Goal: Task Accomplishment & Management: Manage account settings

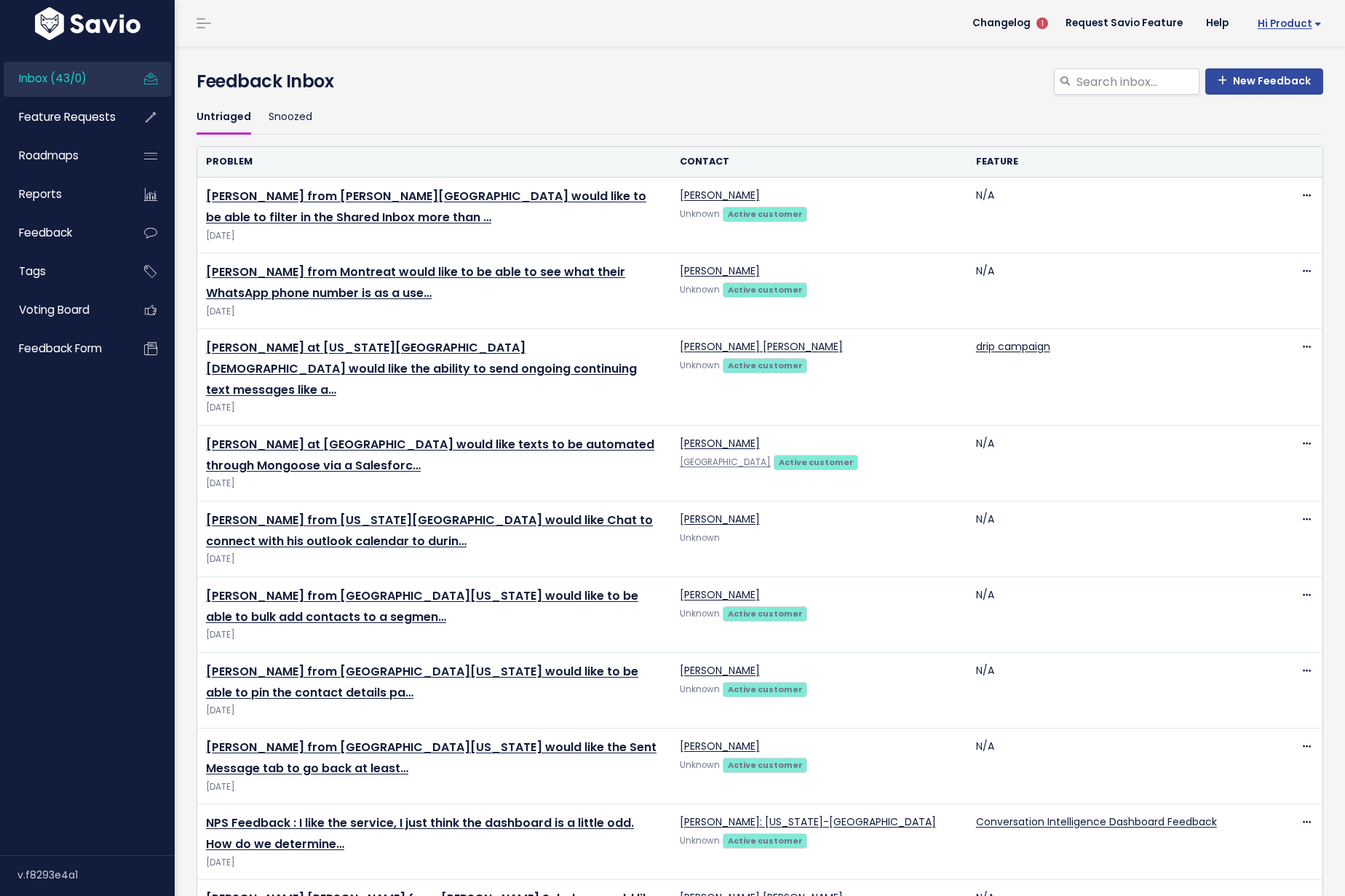
click at [1281, 27] on span "Hi Product" at bounding box center [1289, 24] width 64 height 11
click at [1287, 92] on link "My Settings" at bounding box center [1274, 95] width 107 height 29
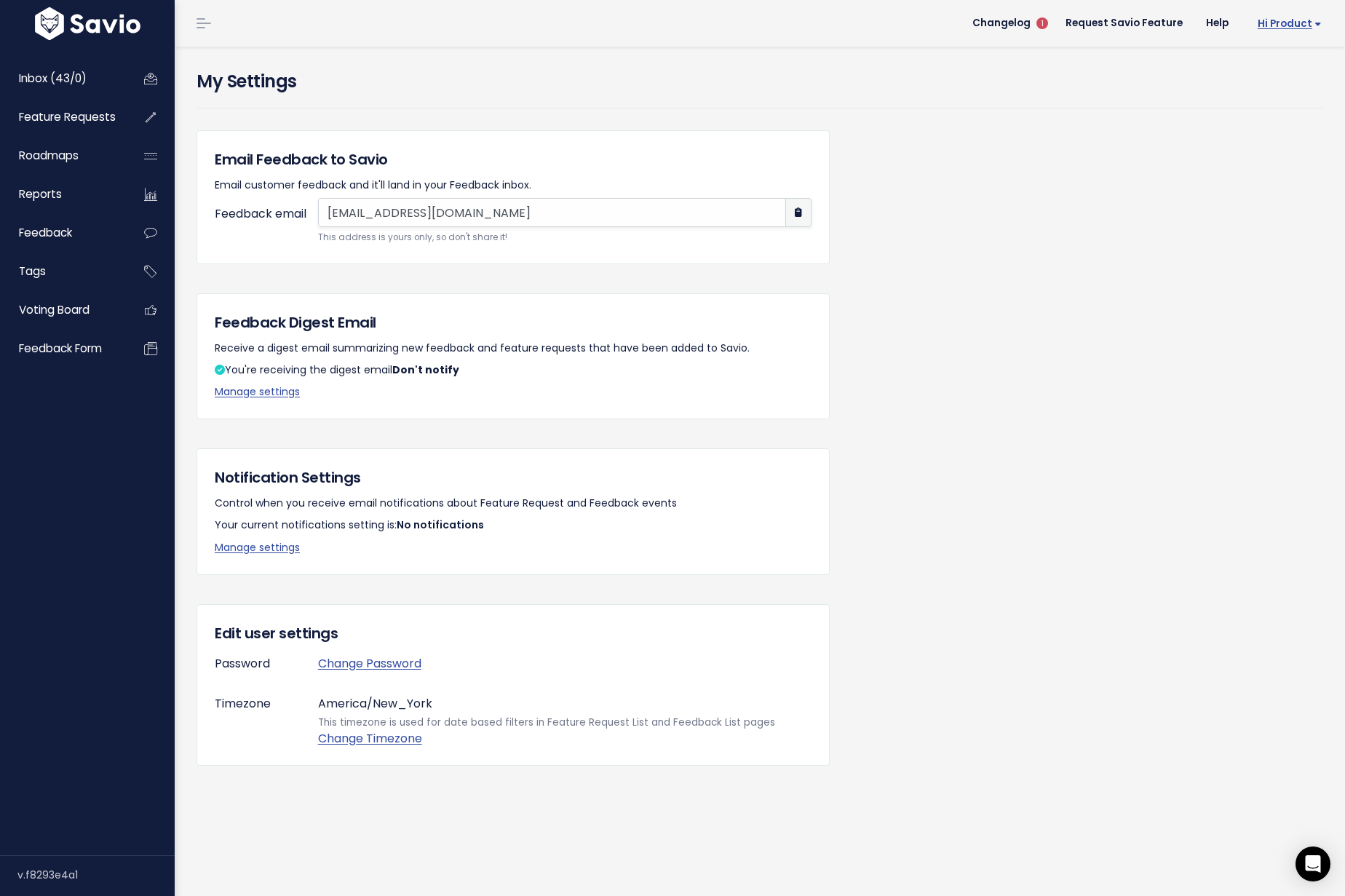
click at [1288, 28] on span "Hi Product" at bounding box center [1289, 24] width 64 height 11
click at [1286, 147] on link "Manage Users" at bounding box center [1274, 150] width 107 height 29
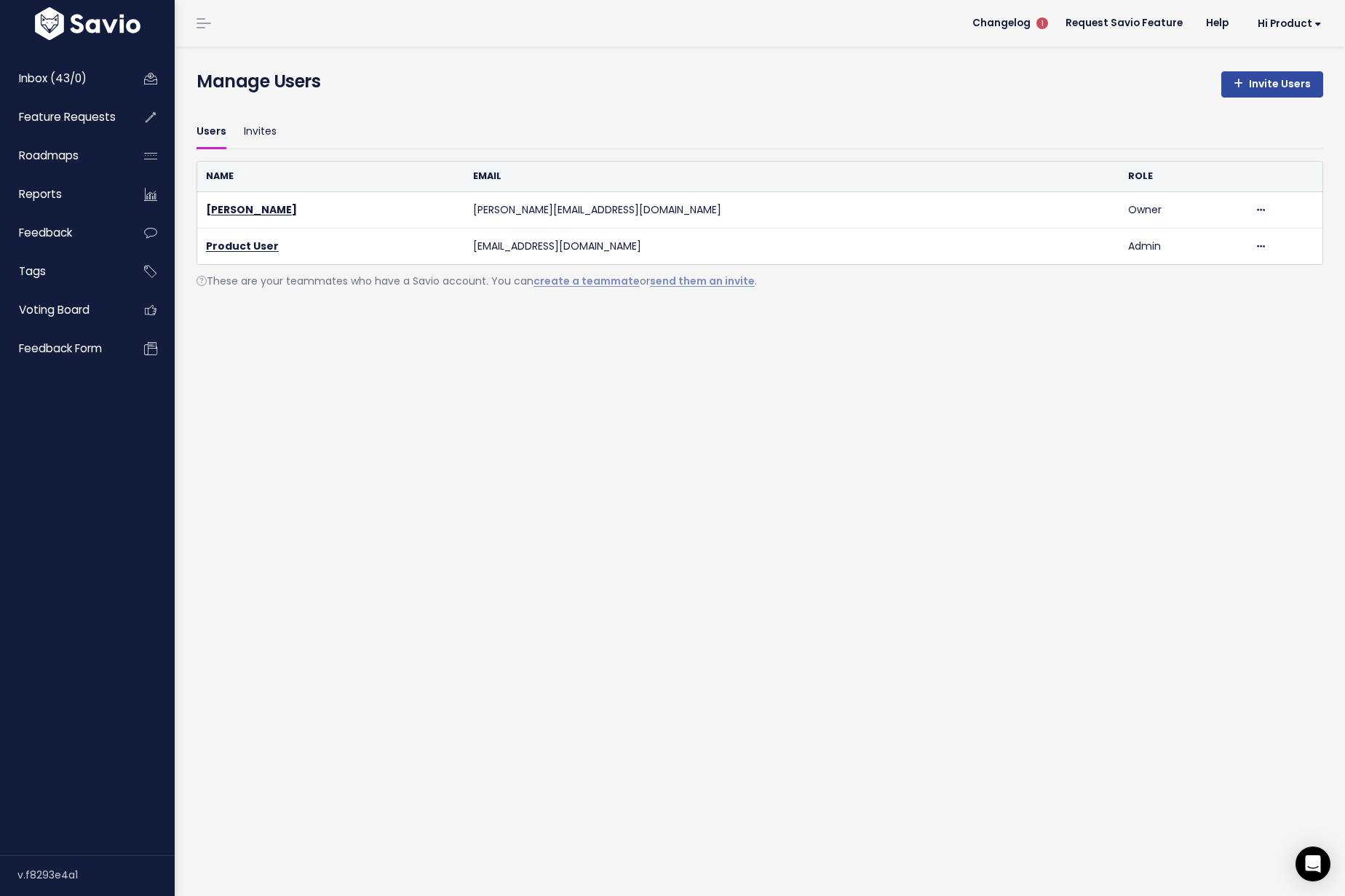
click at [90, 29] on img at bounding box center [88, 24] width 112 height 33
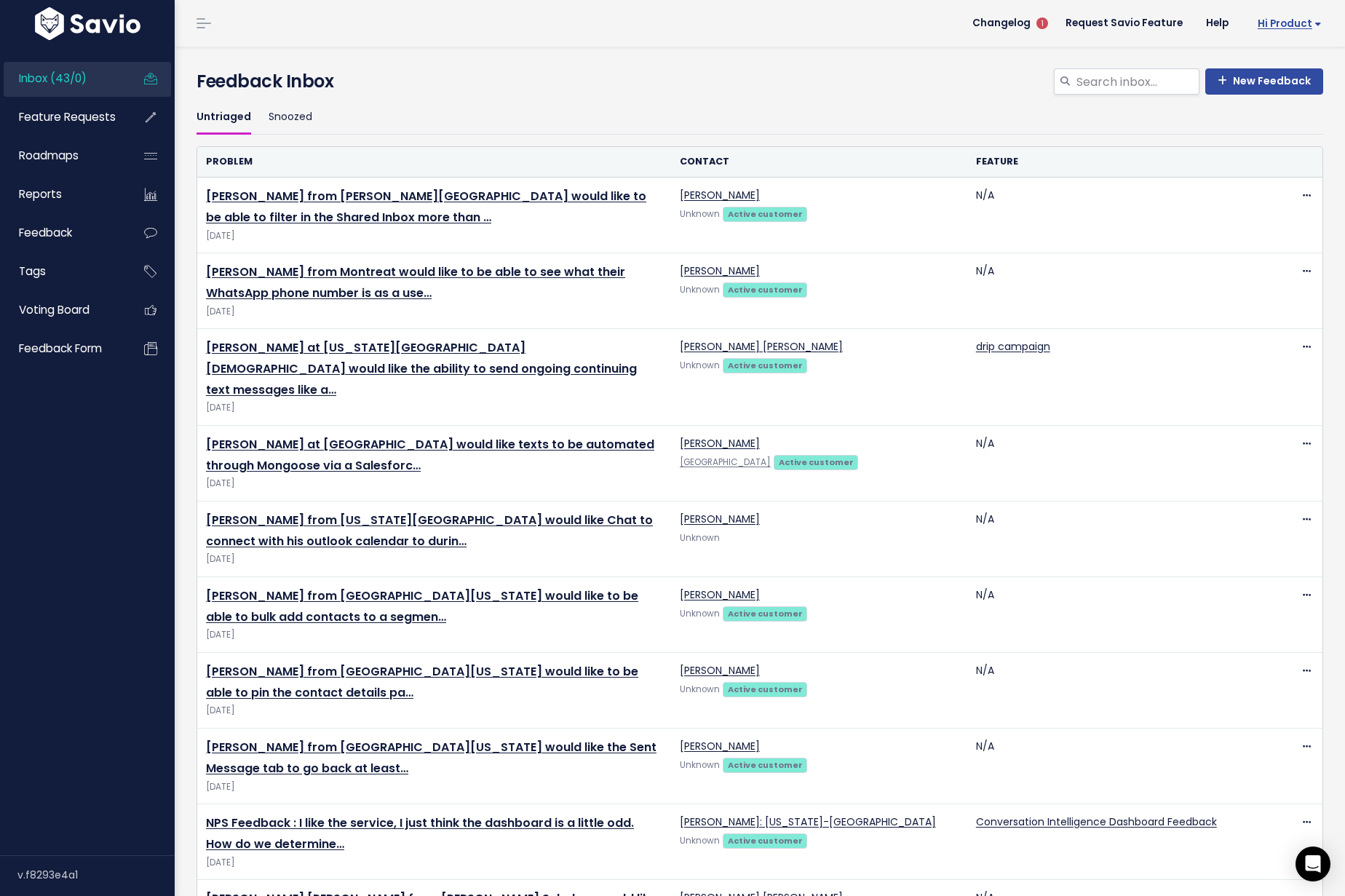
click at [1305, 19] on span "Hi Product" at bounding box center [1289, 24] width 64 height 11
click at [1269, 95] on link "My Settings" at bounding box center [1274, 95] width 107 height 29
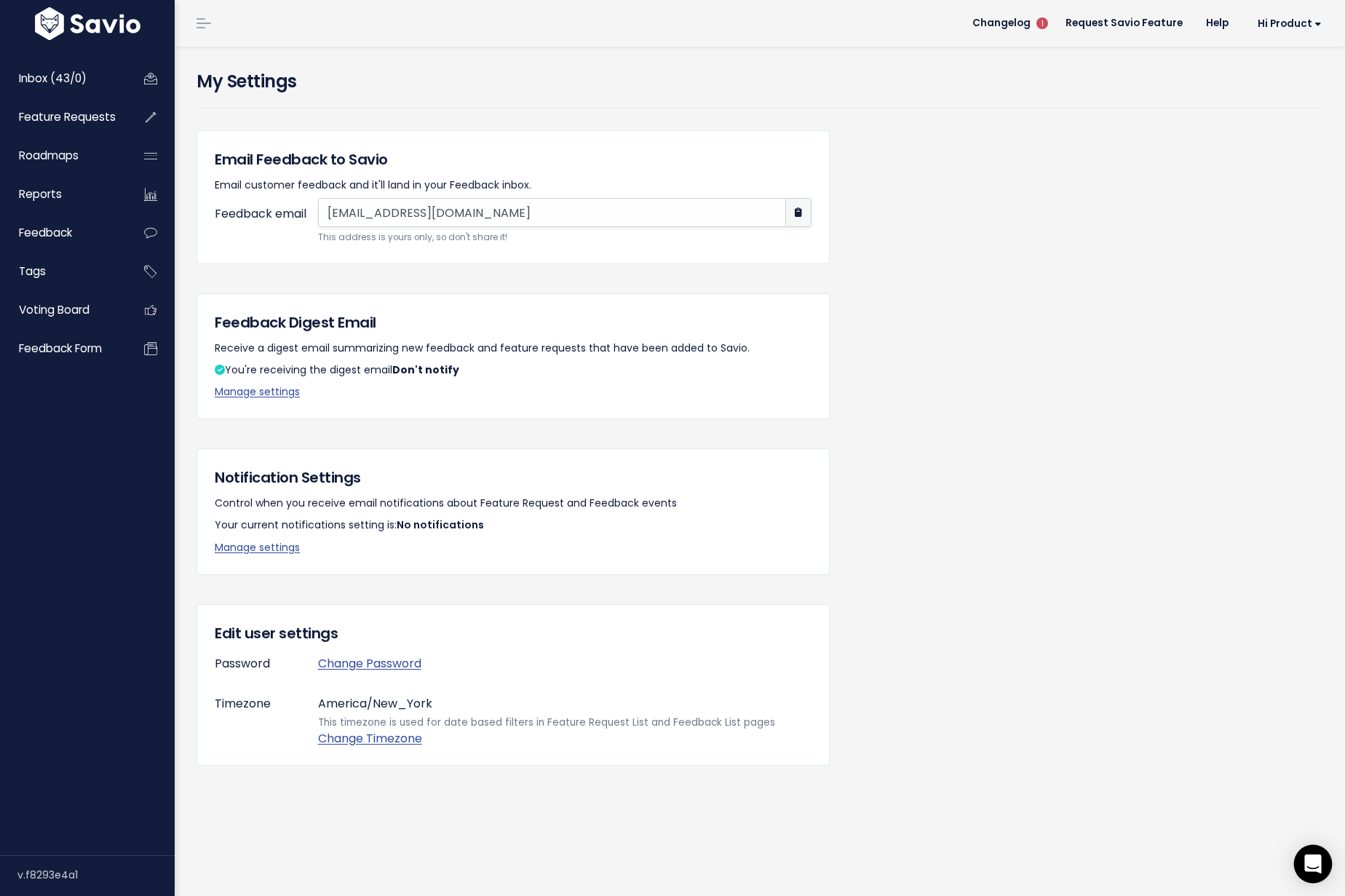
click at [1306, 866] on icon "Open Intercom Messenger" at bounding box center [1313, 864] width 17 height 19
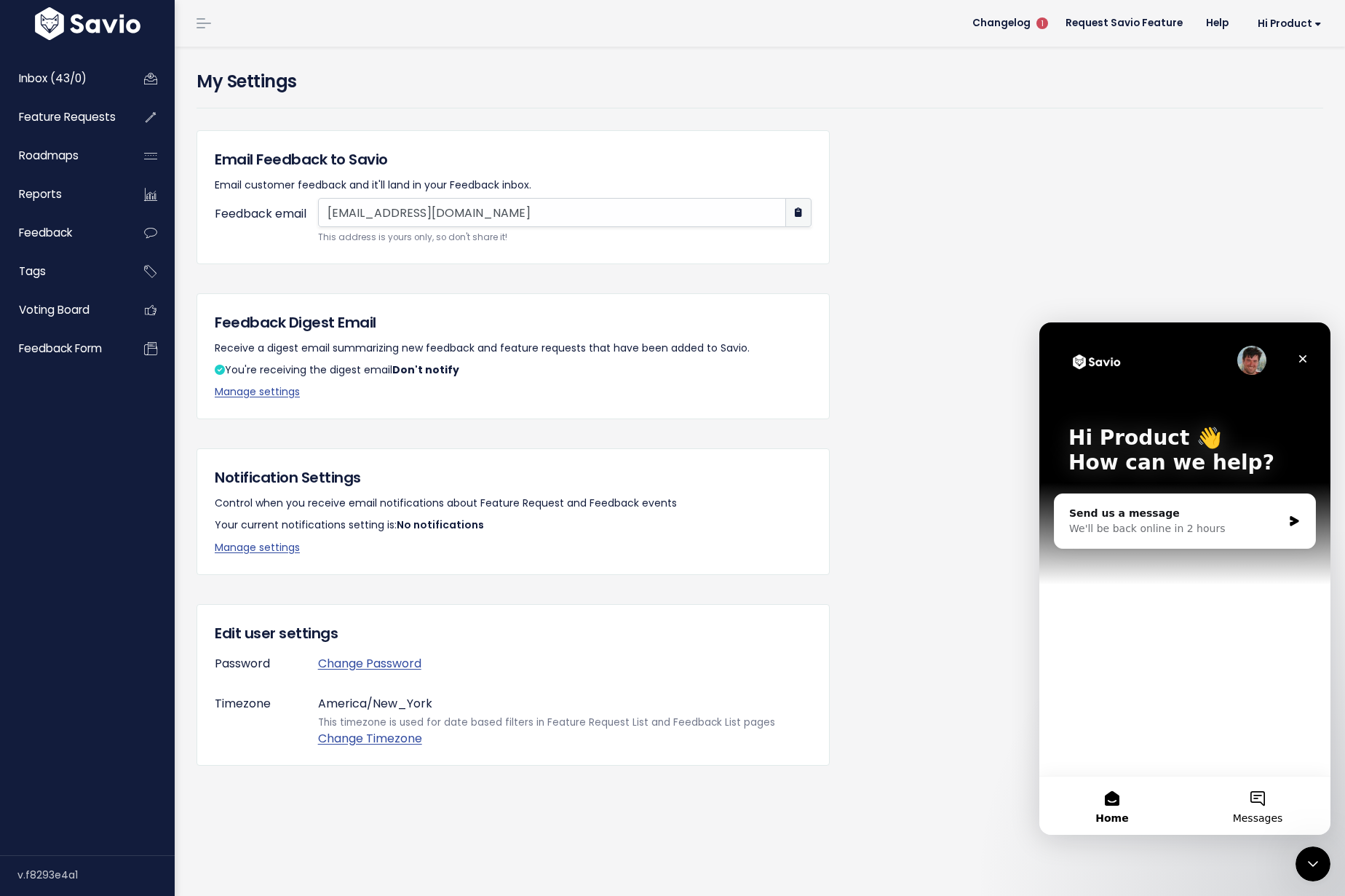
click at [1257, 817] on span "Messages" at bounding box center [1257, 818] width 50 height 10
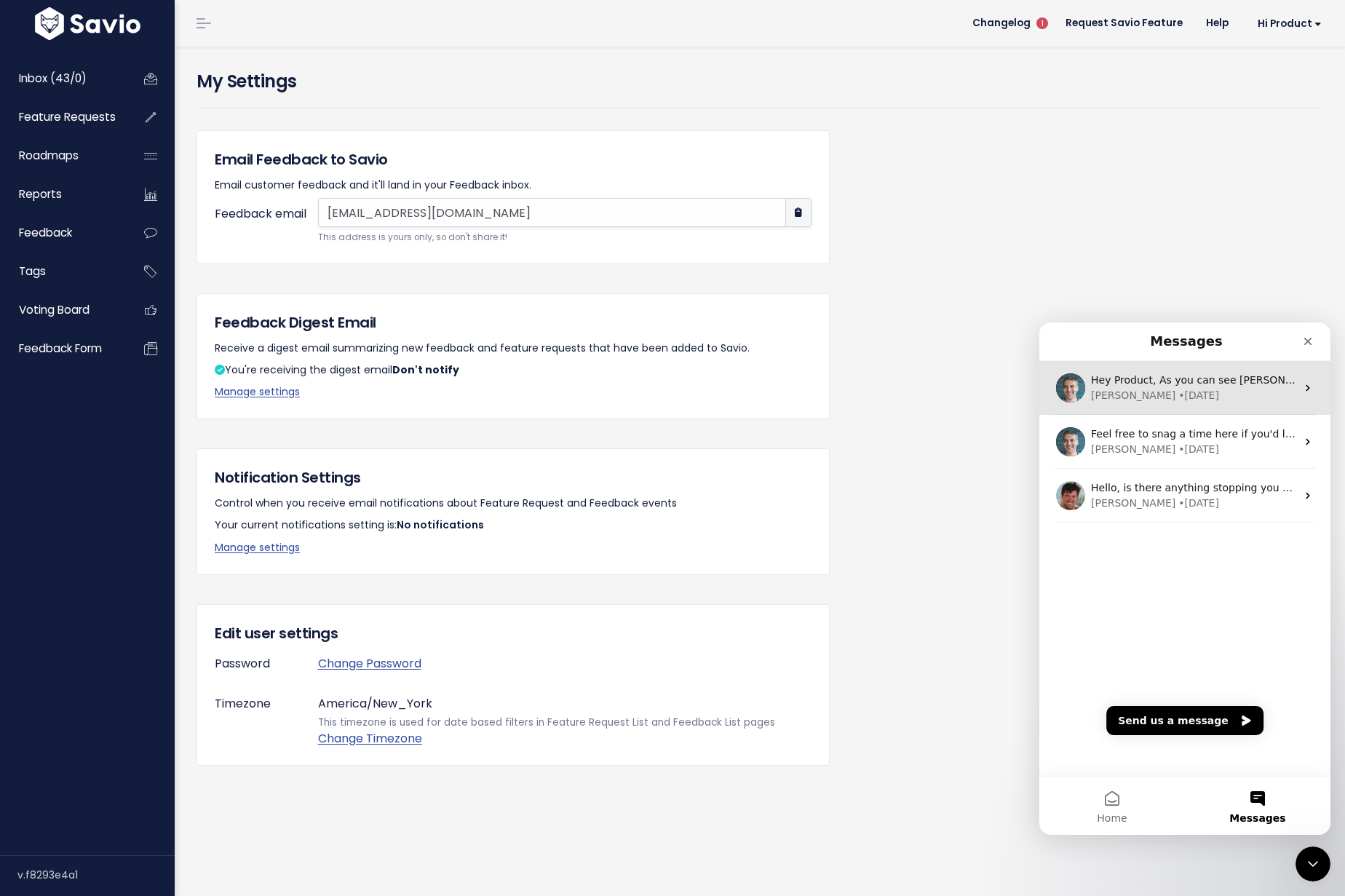
click at [1230, 393] on div "Kareem • 93w ago" at bounding box center [1193, 395] width 206 height 16
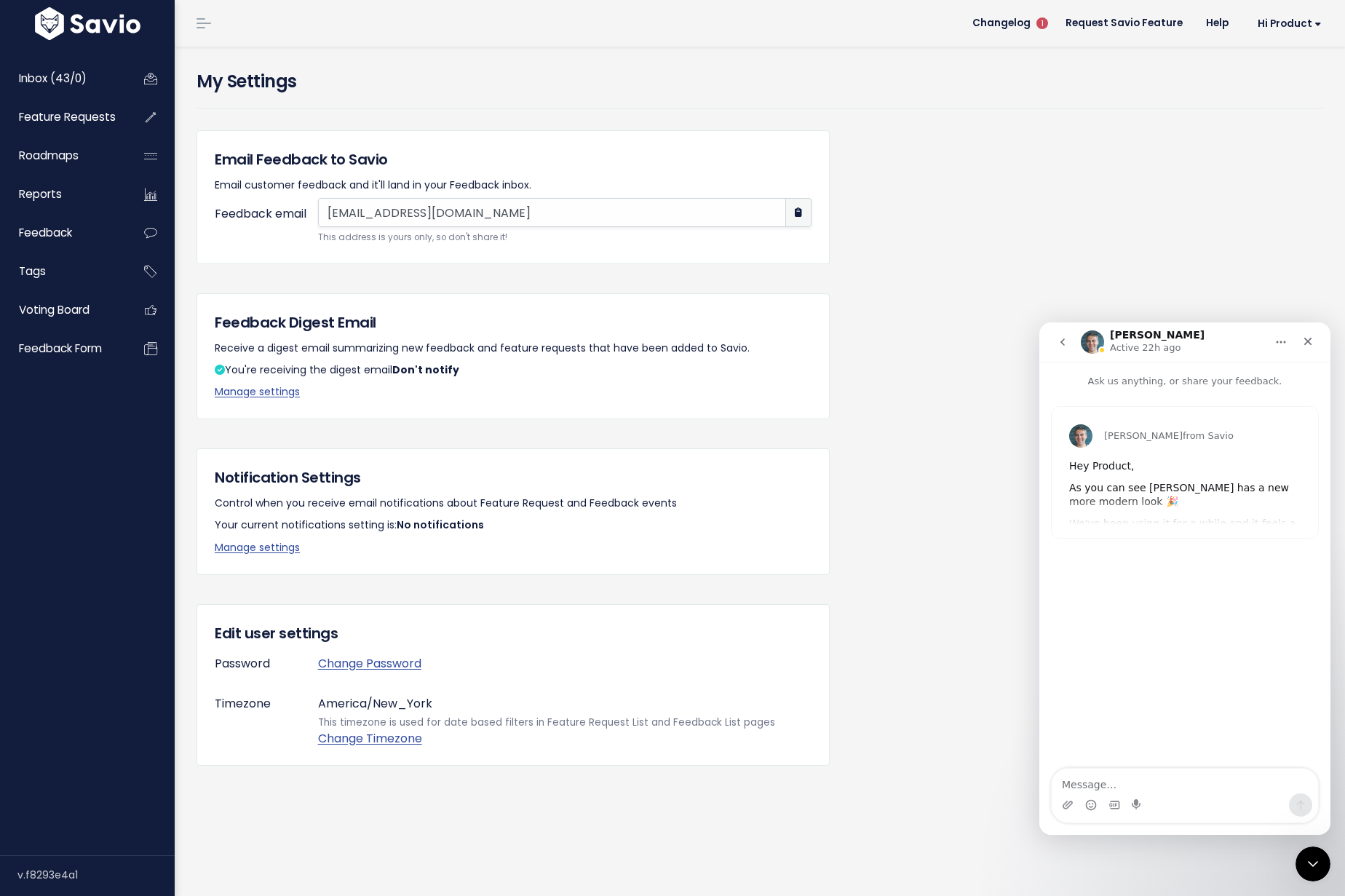
click at [1064, 339] on icon "go back" at bounding box center [1062, 342] width 12 height 12
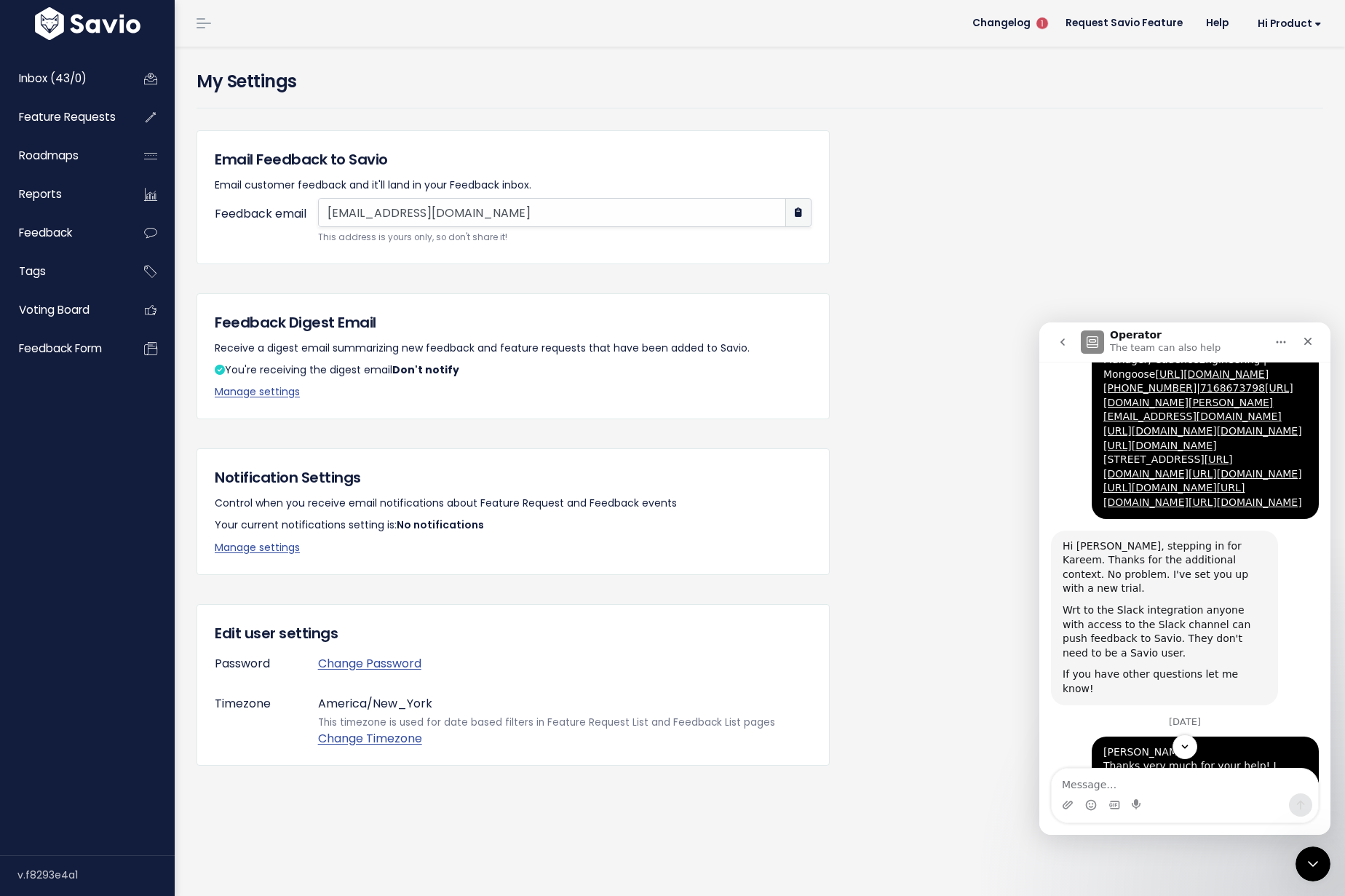
scroll to position [1704, 0]
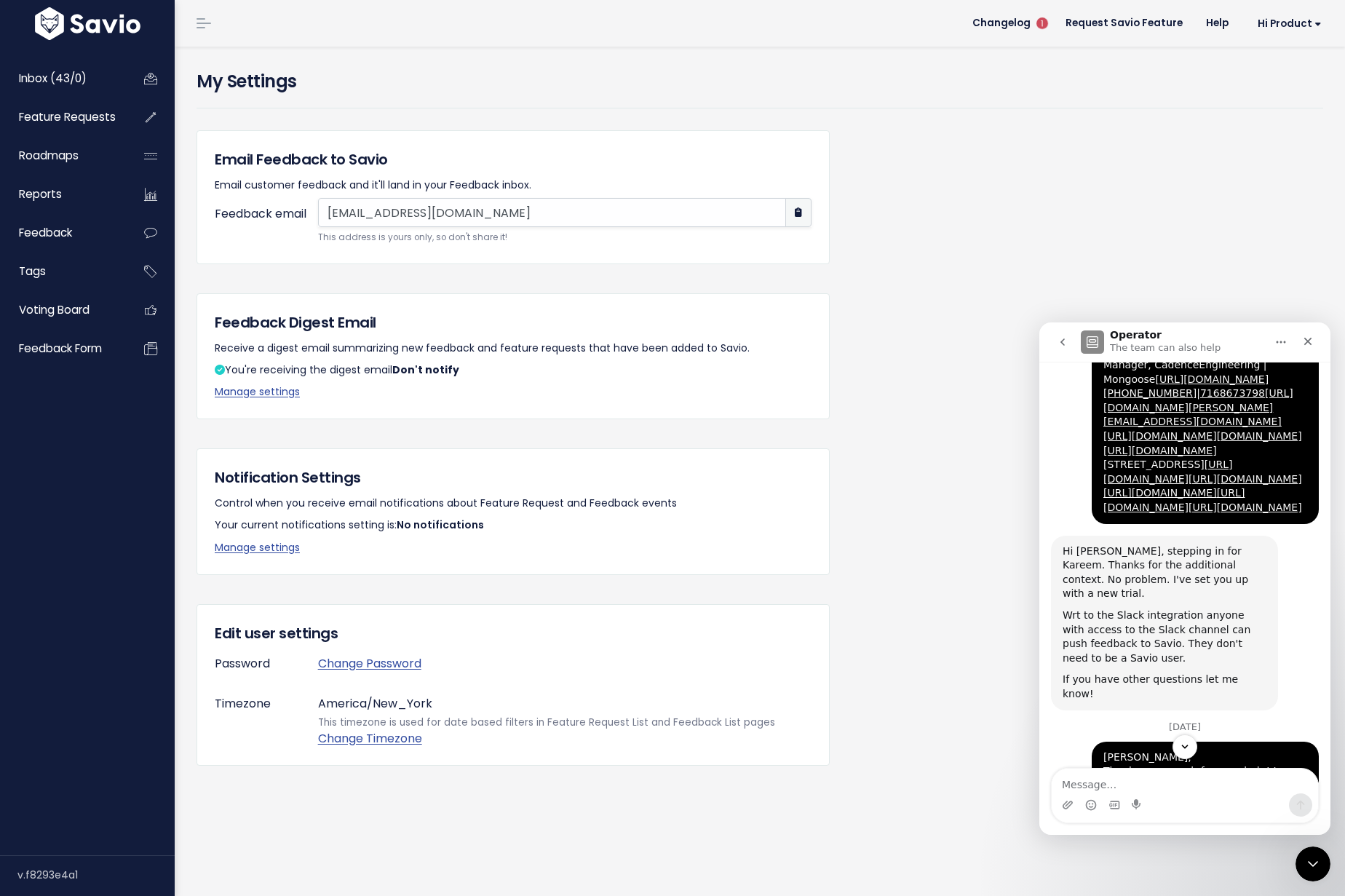
click at [975, 454] on div "Email Feedback to Savio Email customer feedback and it'll land in your Feedback…" at bounding box center [760, 473] width 1149 height 686
click at [1068, 343] on button "go back" at bounding box center [1062, 342] width 28 height 28
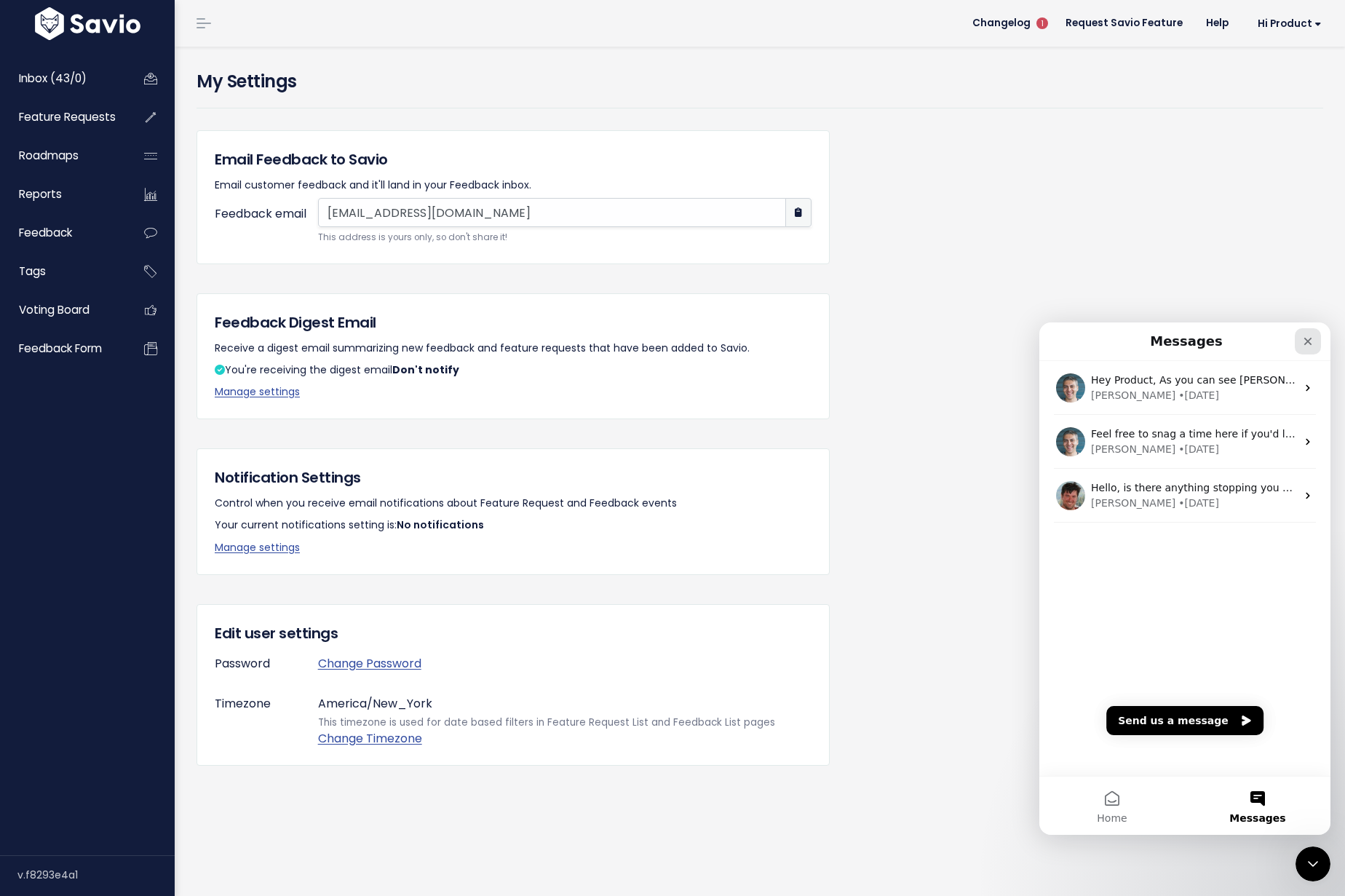
click at [1304, 341] on icon "Close" at bounding box center [1307, 341] width 12 height 12
